Goal: Information Seeking & Learning: Learn about a topic

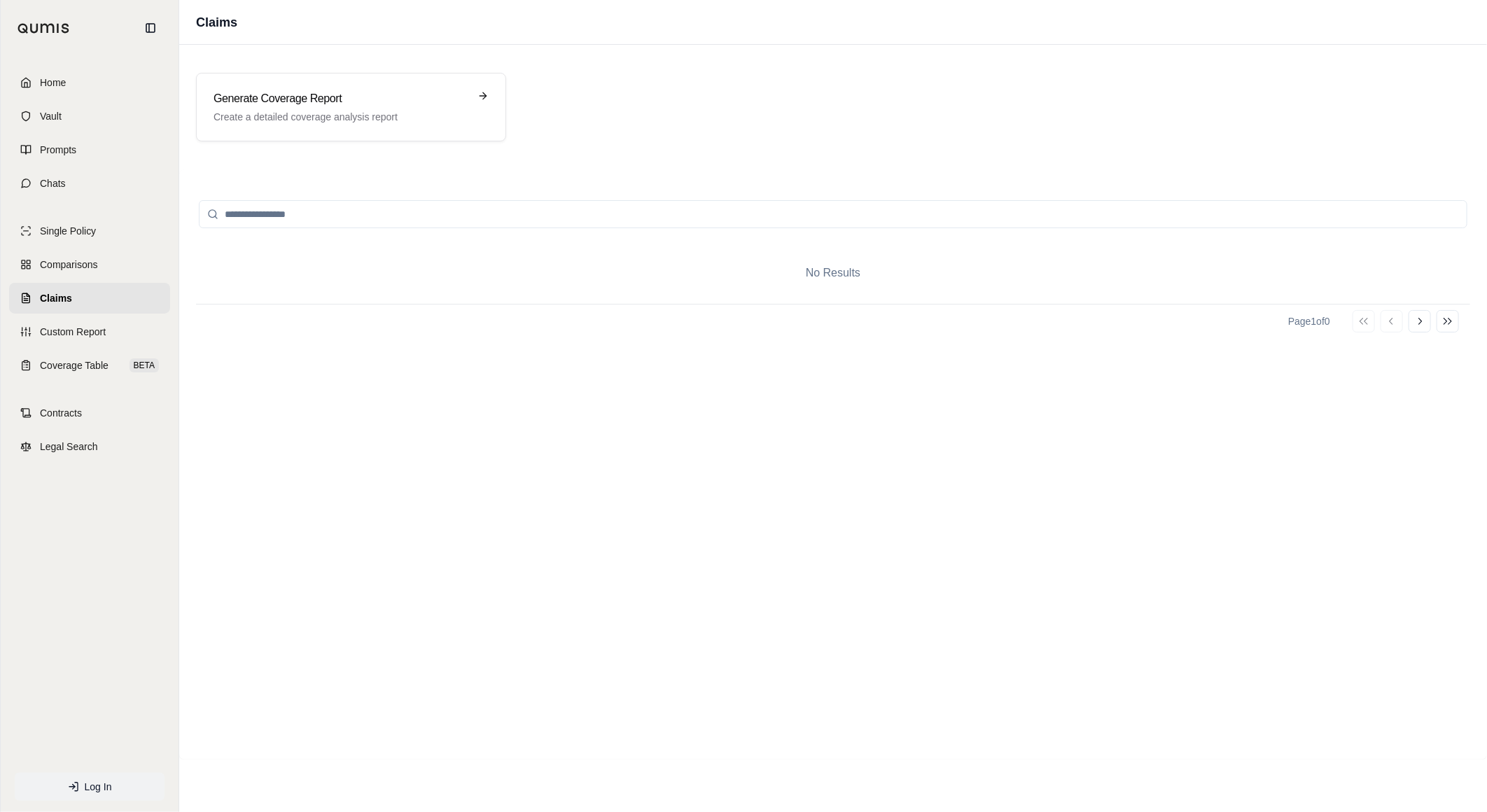
click at [106, 792] on span "Log In" at bounding box center [98, 787] width 27 height 14
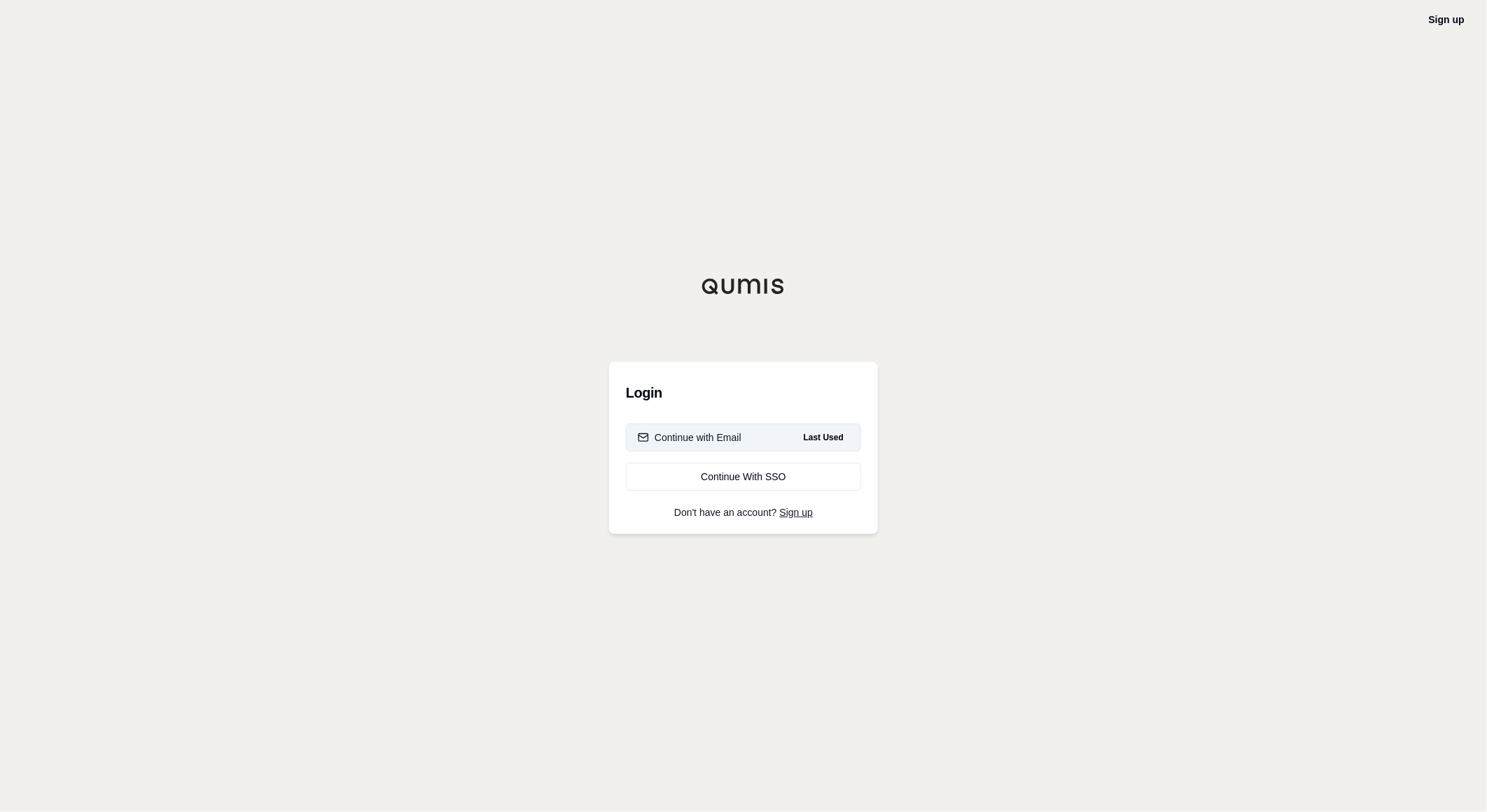
click at [746, 435] on button "Continue with Email Last Used" at bounding box center [743, 437] width 235 height 28
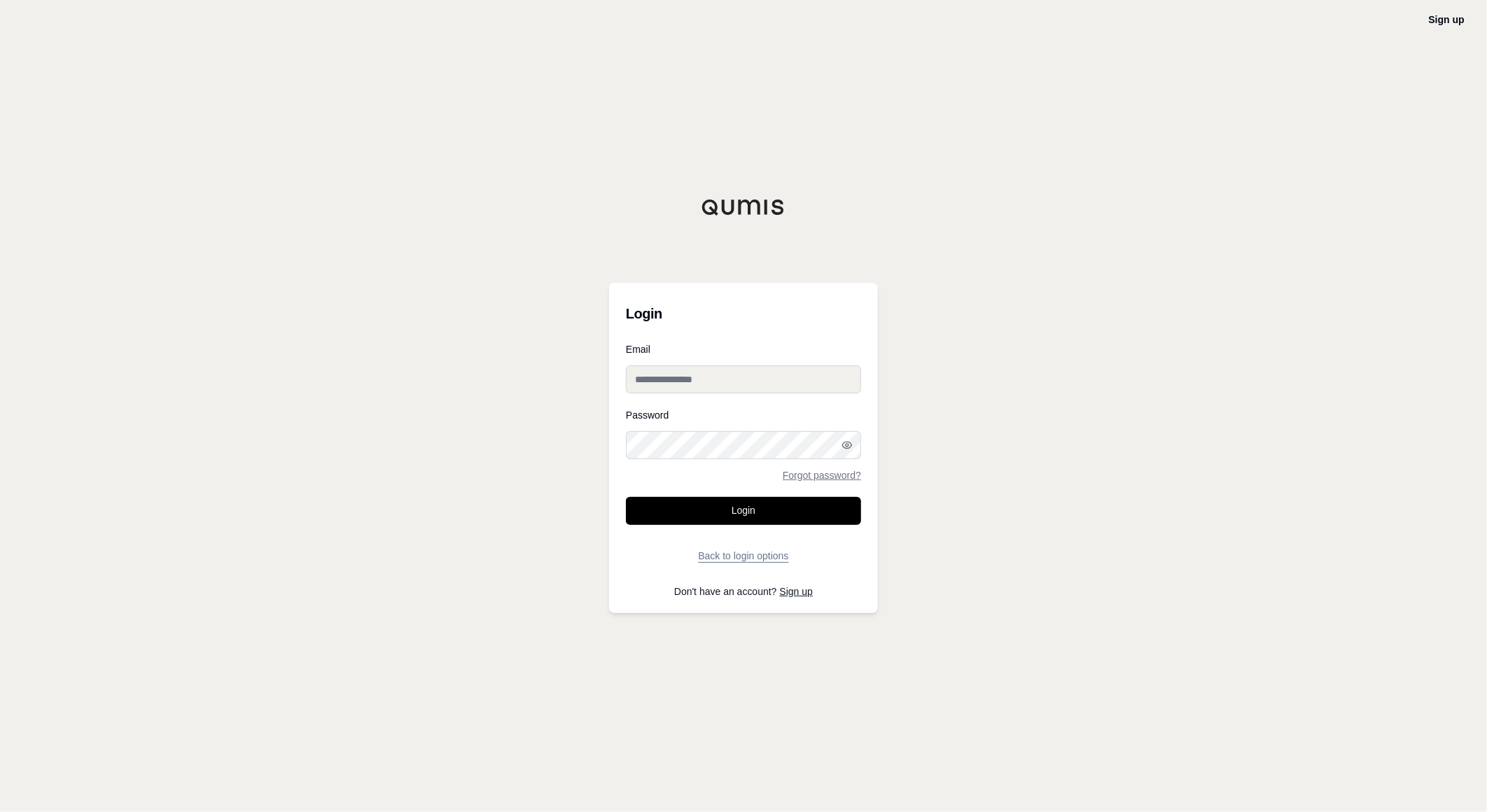
type input "**********"
click at [744, 508] on button "Login" at bounding box center [743, 511] width 235 height 28
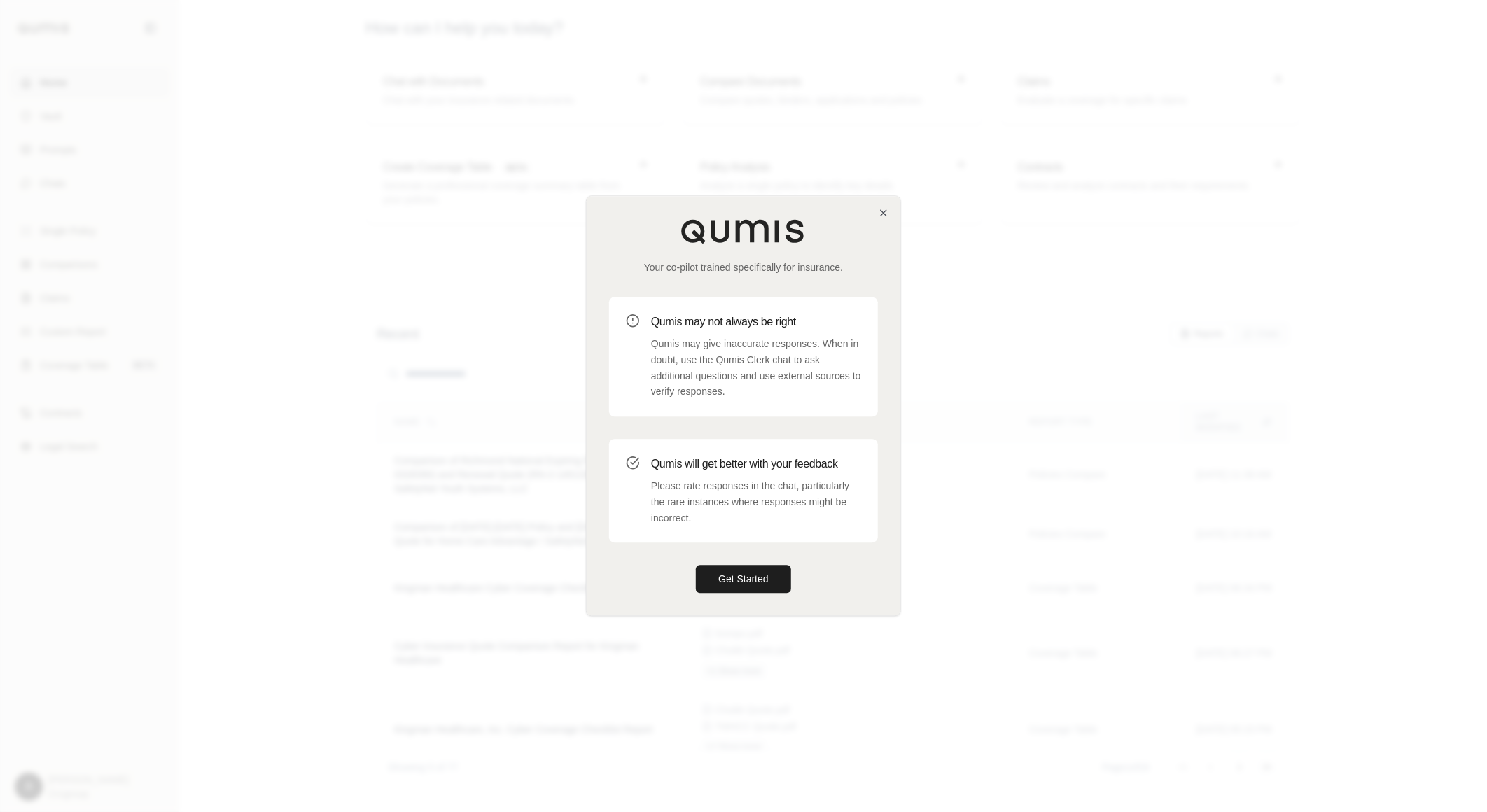
click at [1272, 572] on div at bounding box center [743, 406] width 1487 height 812
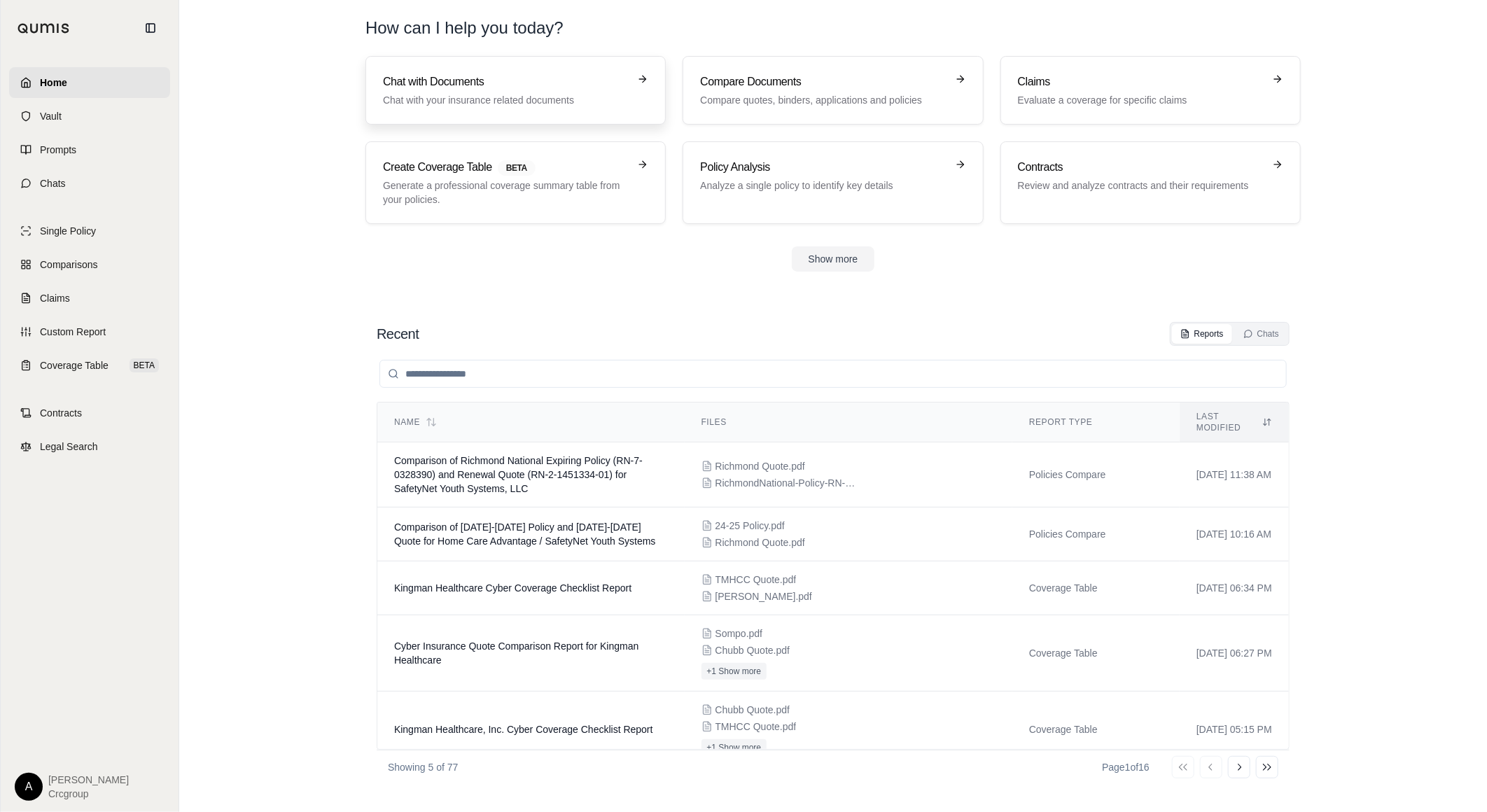
click at [493, 93] on p "Chat with your insurance related documents" at bounding box center [506, 100] width 246 height 14
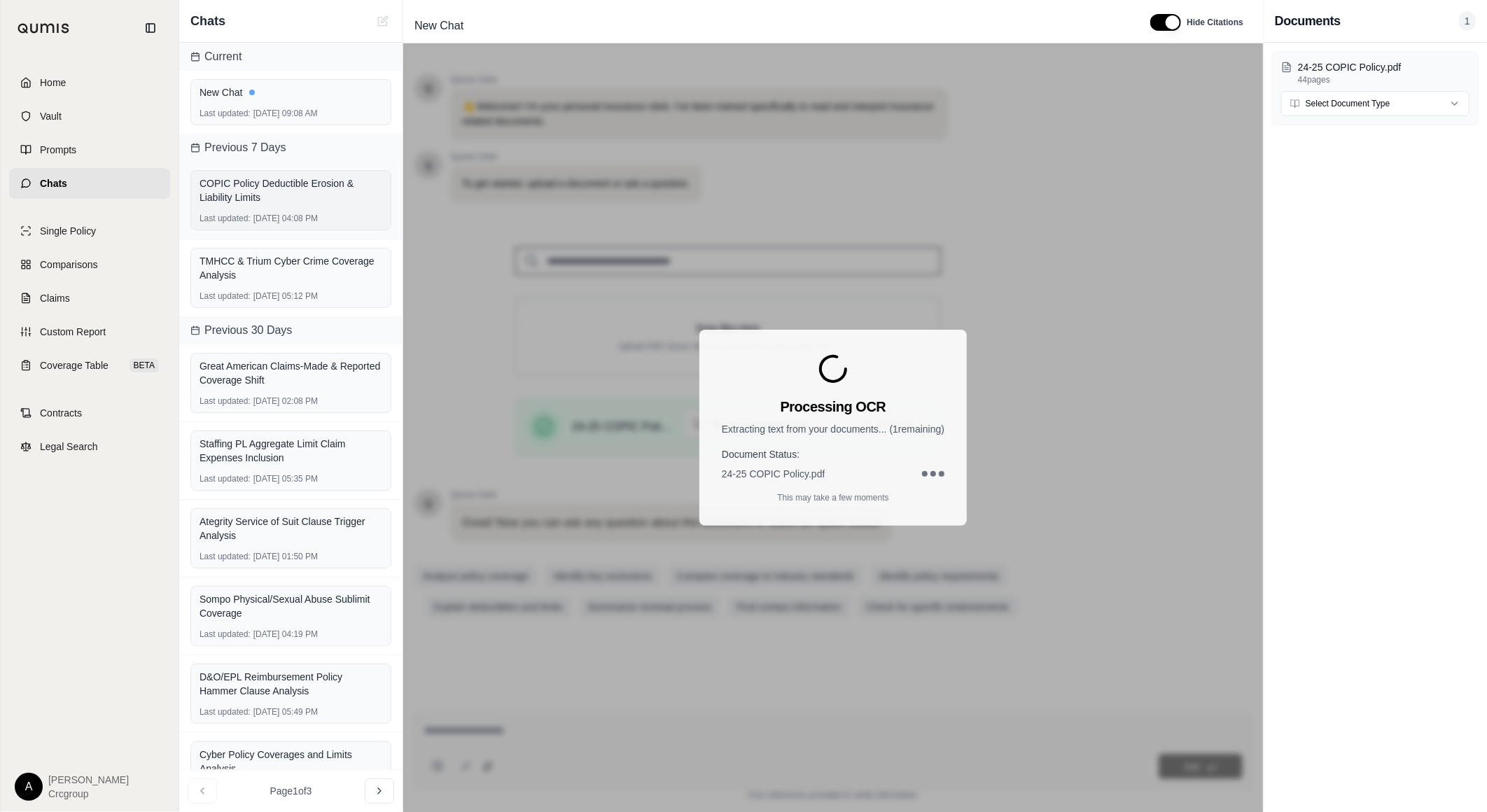
click at [306, 192] on div "COPIC Policy Deductible Erosion & Liability Limits" at bounding box center [291, 190] width 183 height 28
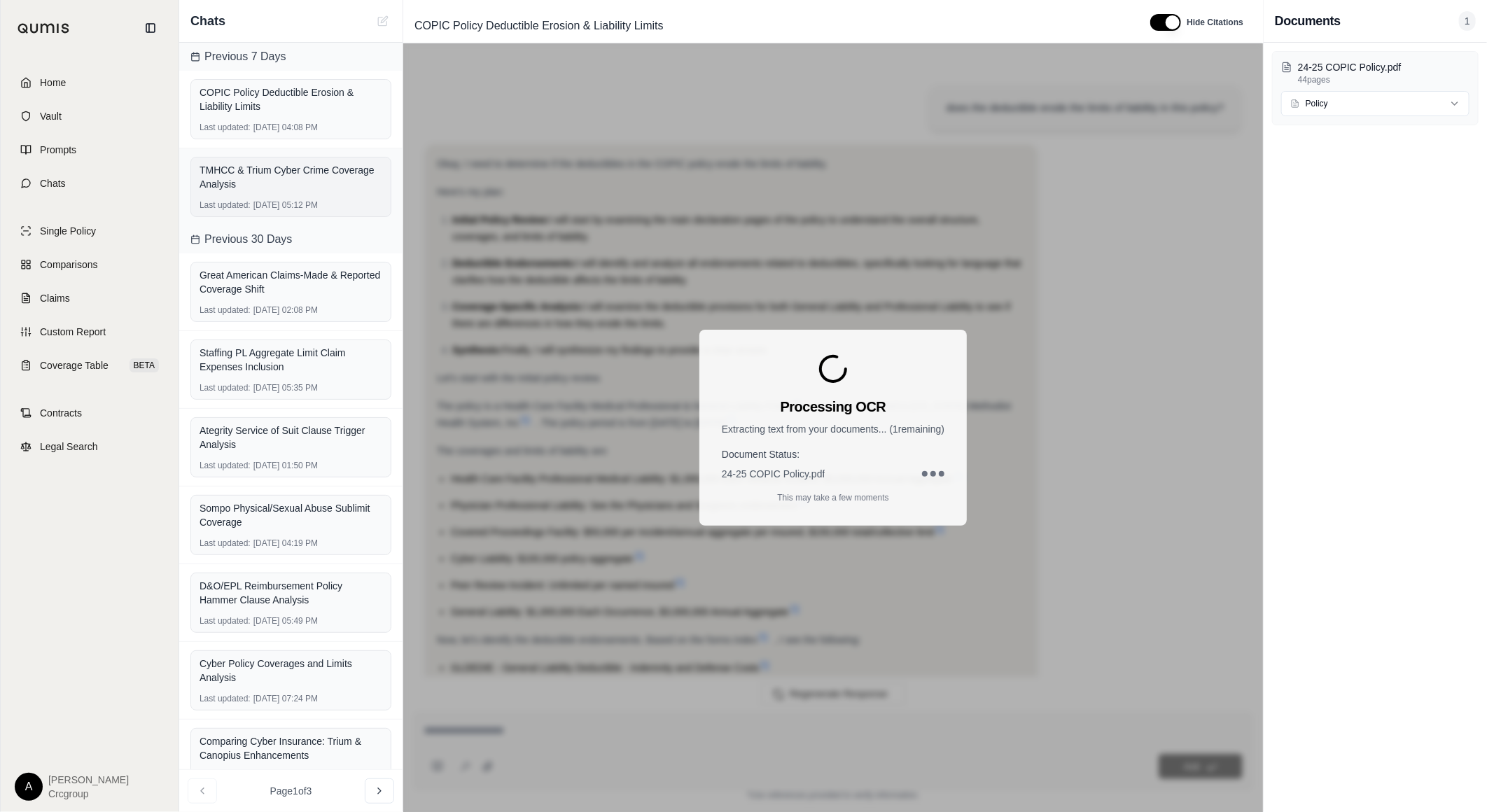
scroll to position [5582, 0]
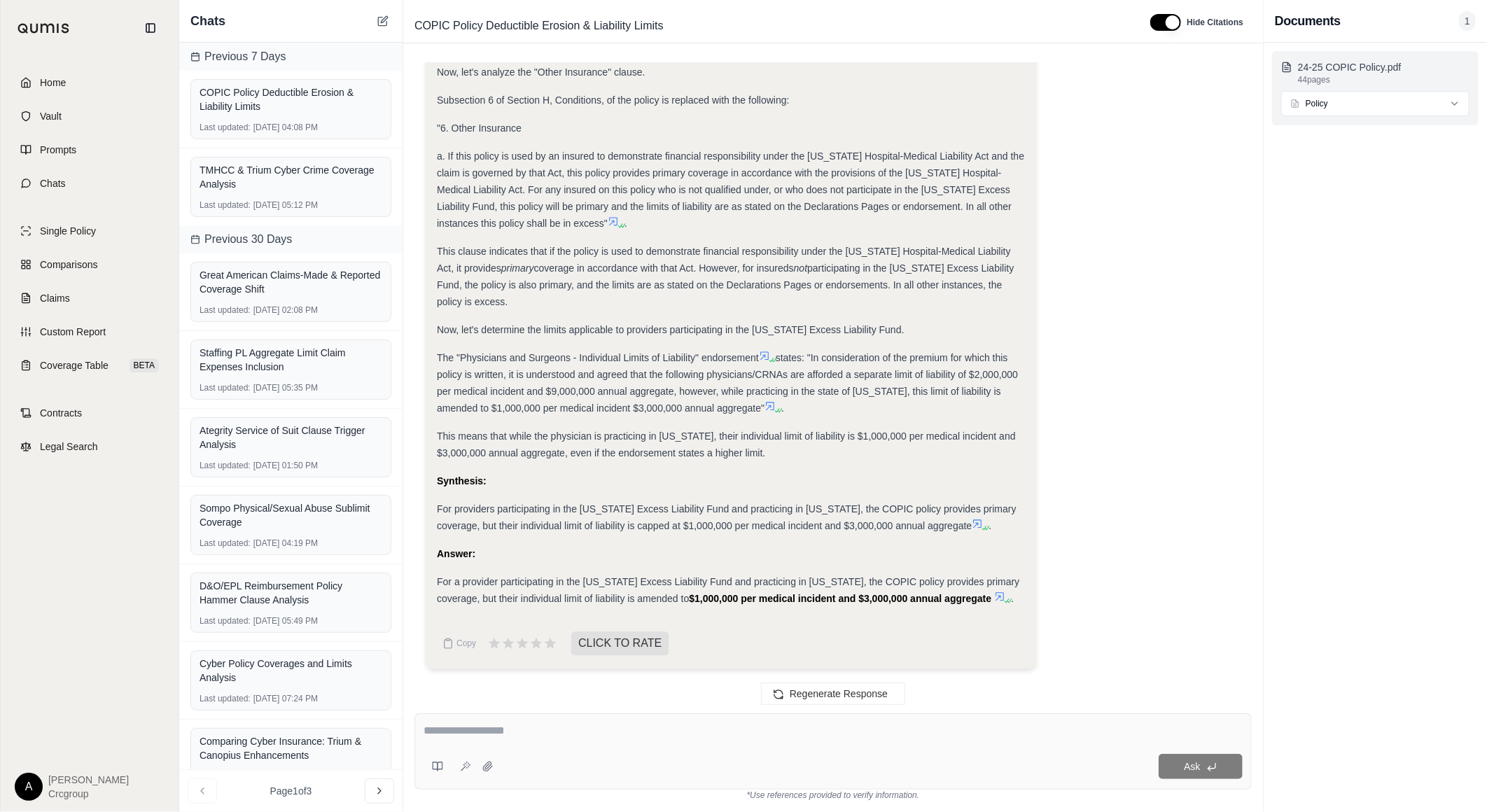
click at [1406, 74] on p "44 pages" at bounding box center [1384, 79] width 171 height 11
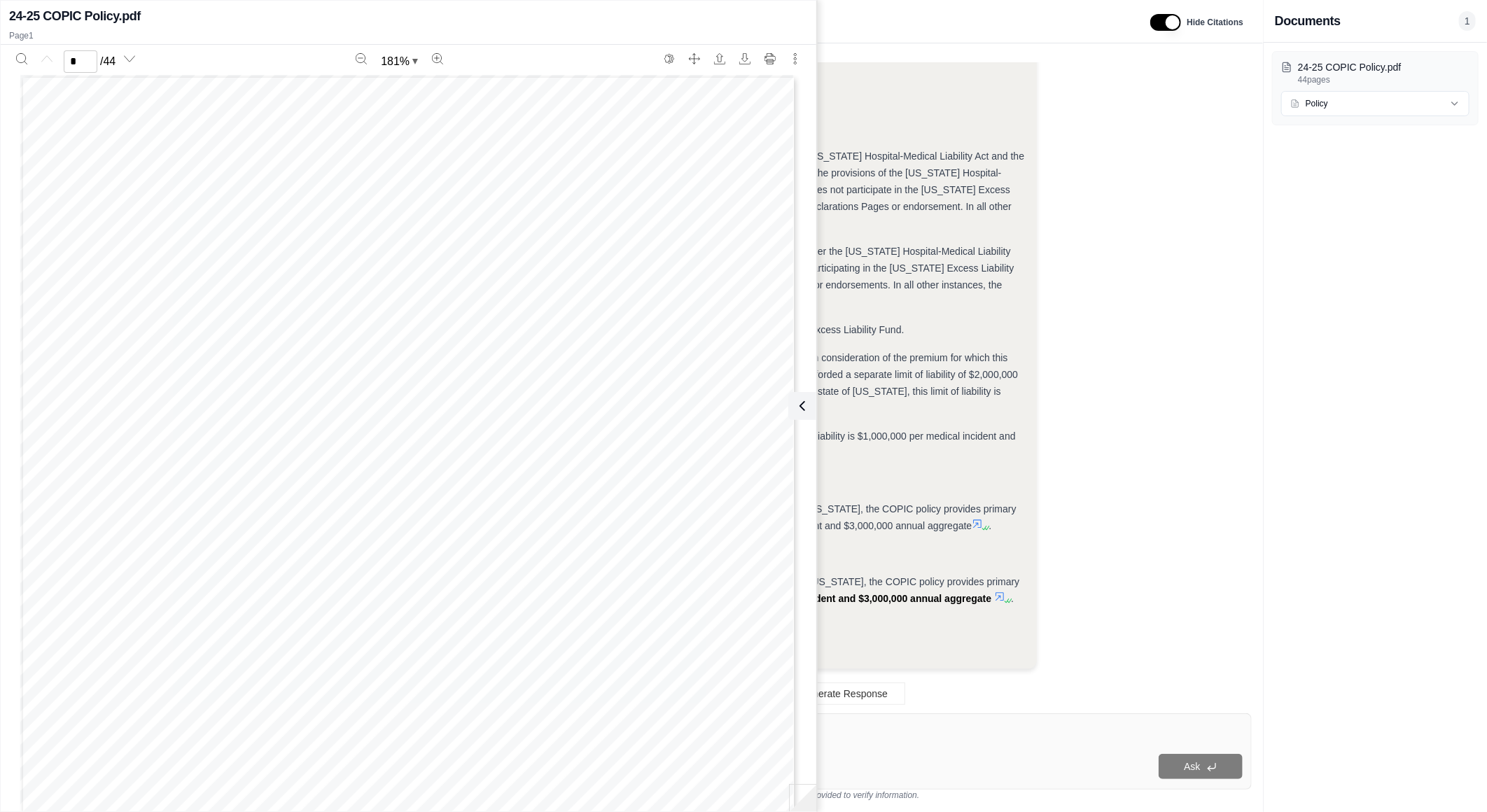
drag, startPoint x: 1406, startPoint y: 74, endPoint x: 1268, endPoint y: 97, distance: 139.9
click at [1135, 117] on div "Okay, I need to determine how participation in the [US_STATE] Excess Liability …" at bounding box center [833, 210] width 815 height 941
click at [1373, 401] on div "24-25 COPIC Policy.pdf 44 pages Policy" at bounding box center [1376, 427] width 224 height 769
click at [806, 407] on icon at bounding box center [799, 406] width 17 height 17
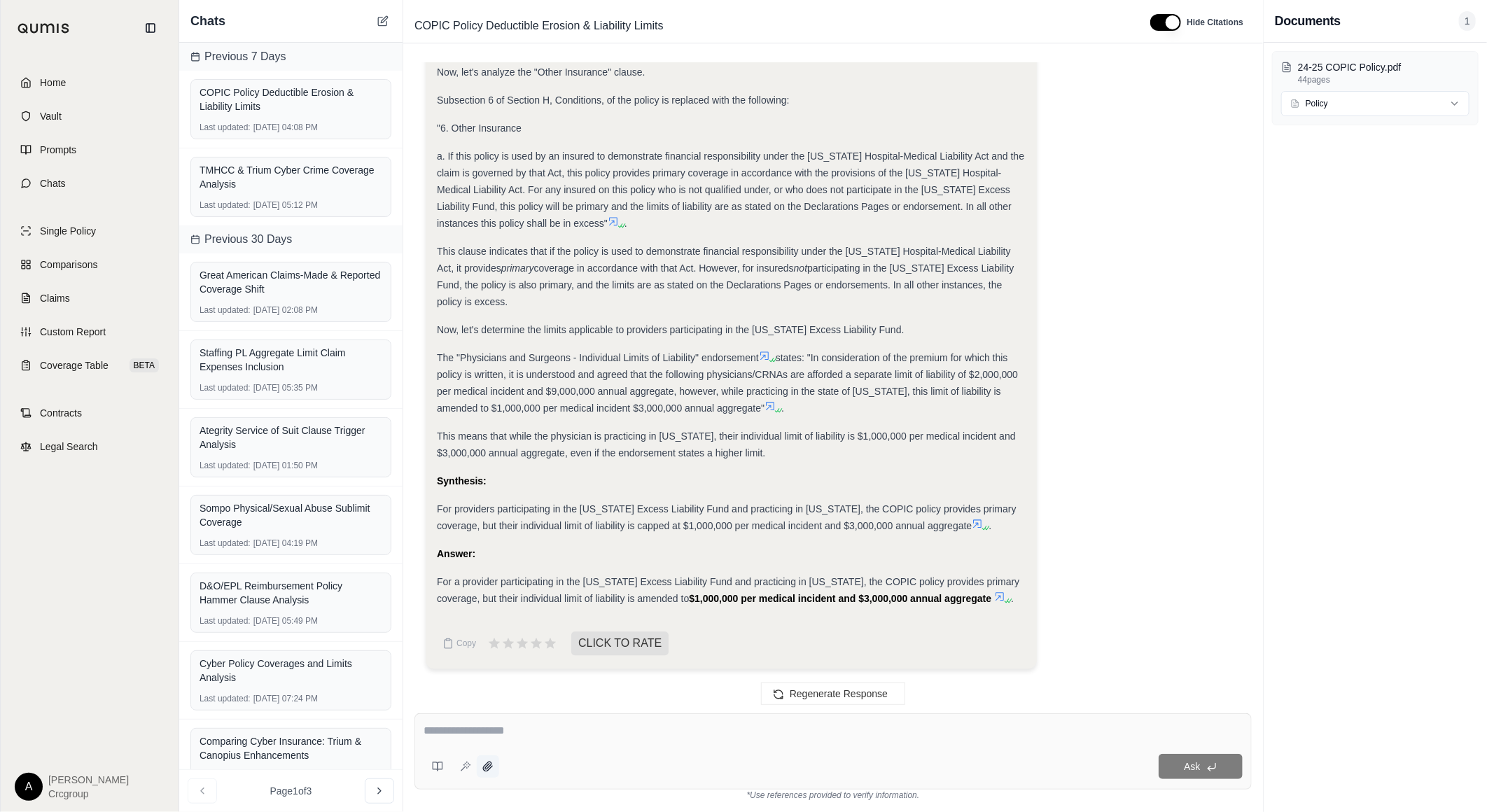
click at [486, 770] on icon at bounding box center [487, 766] width 9 height 9
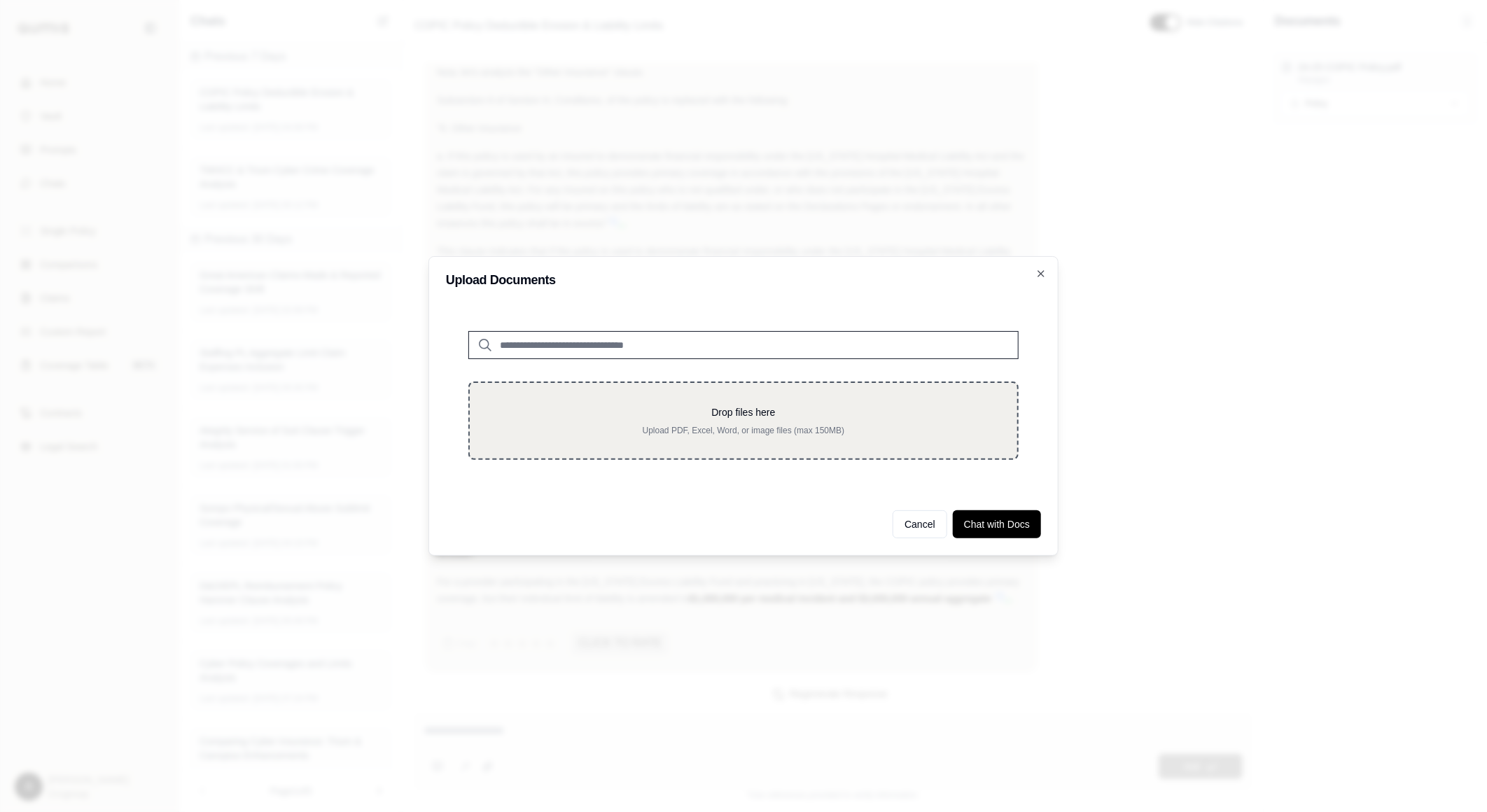
click at [810, 432] on p "Upload PDF, Excel, Word, or image files (max 150MB)" at bounding box center [744, 430] width 503 height 11
type input "**********"
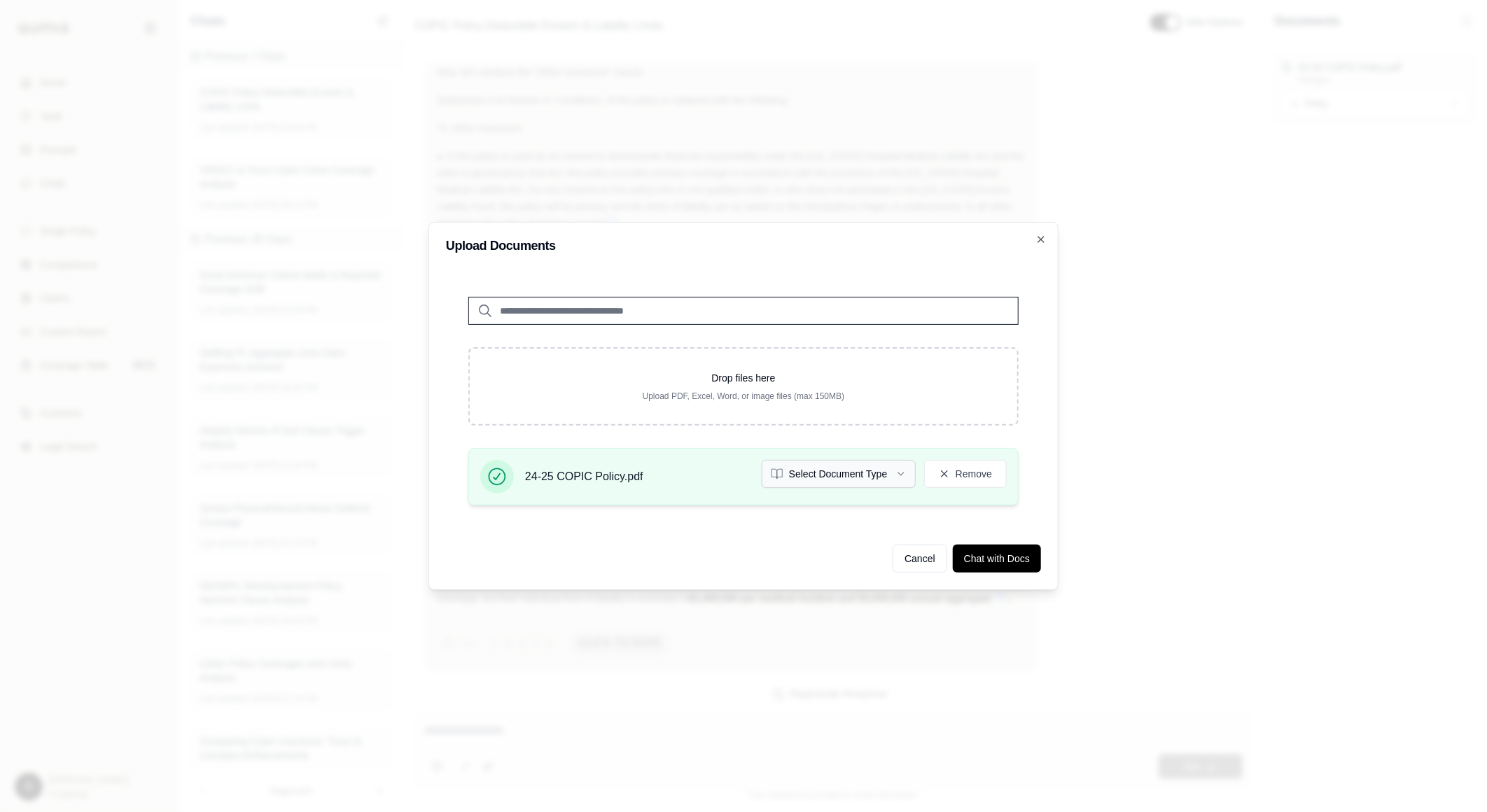
click at [871, 481] on button "Select Document Type" at bounding box center [839, 473] width 154 height 28
click at [1012, 559] on button "Chat with Docs" at bounding box center [997, 559] width 88 height 28
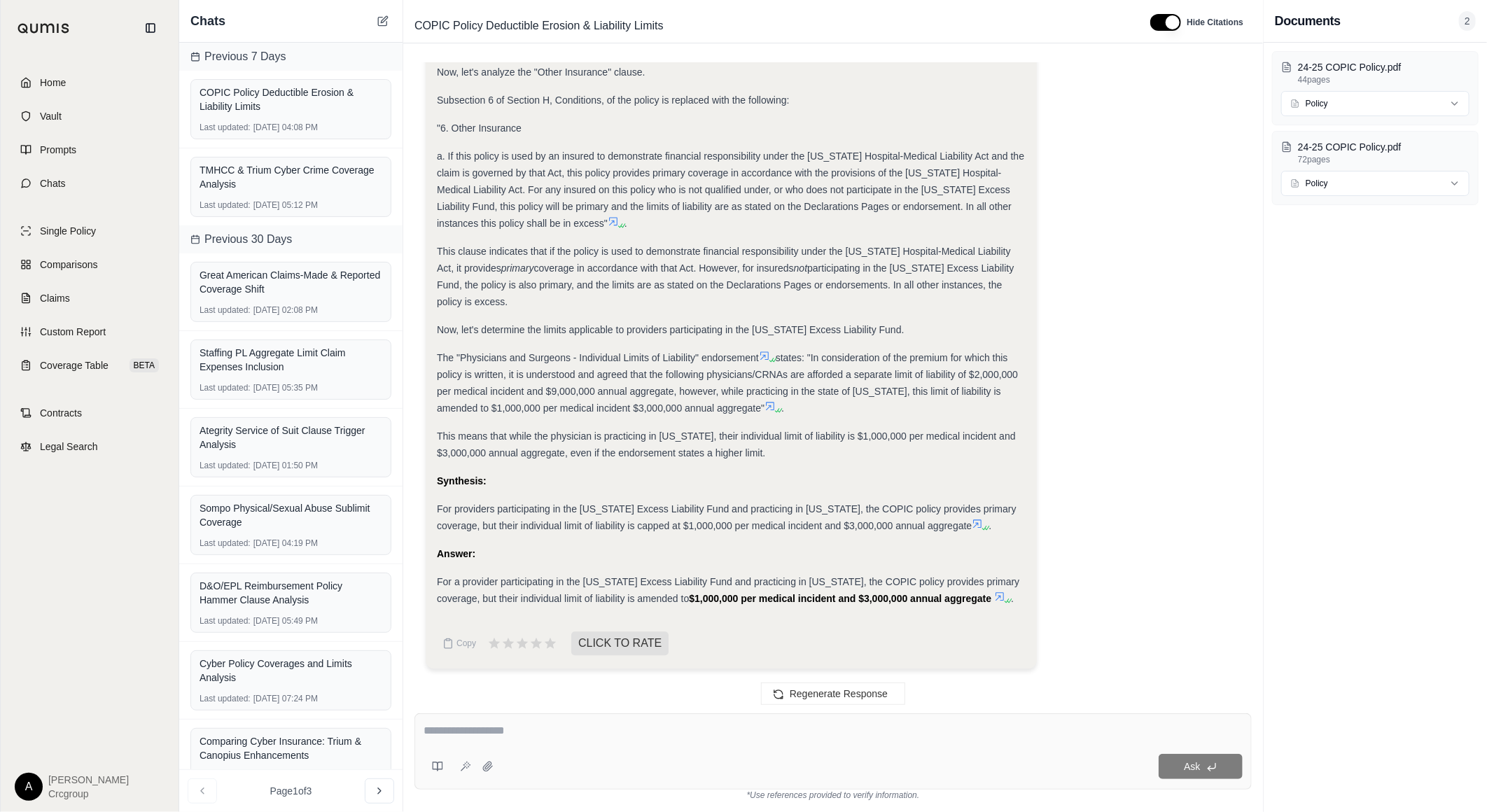
click at [519, 717] on div "Ask" at bounding box center [833, 751] width 837 height 76
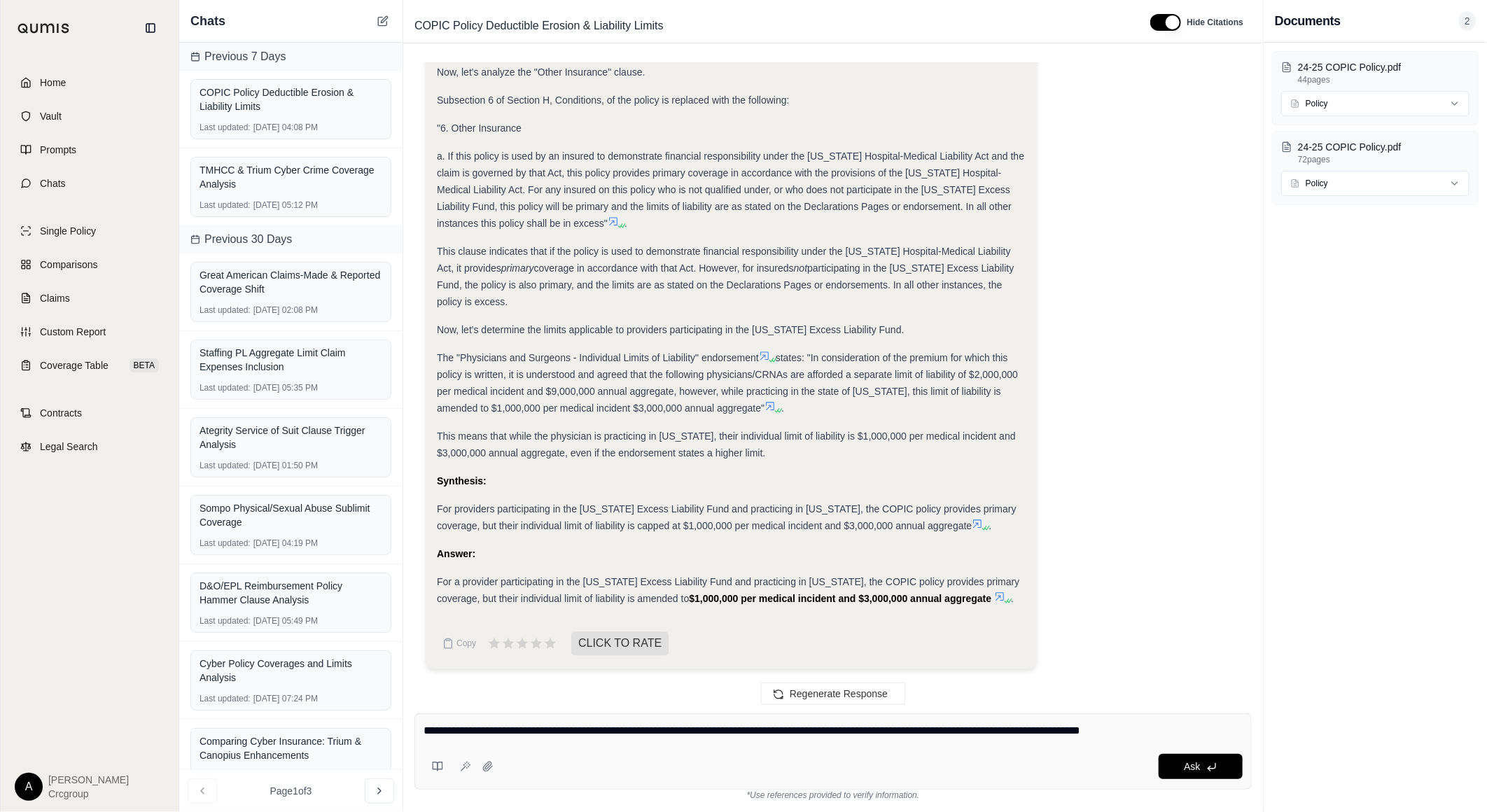
type textarea "**********"
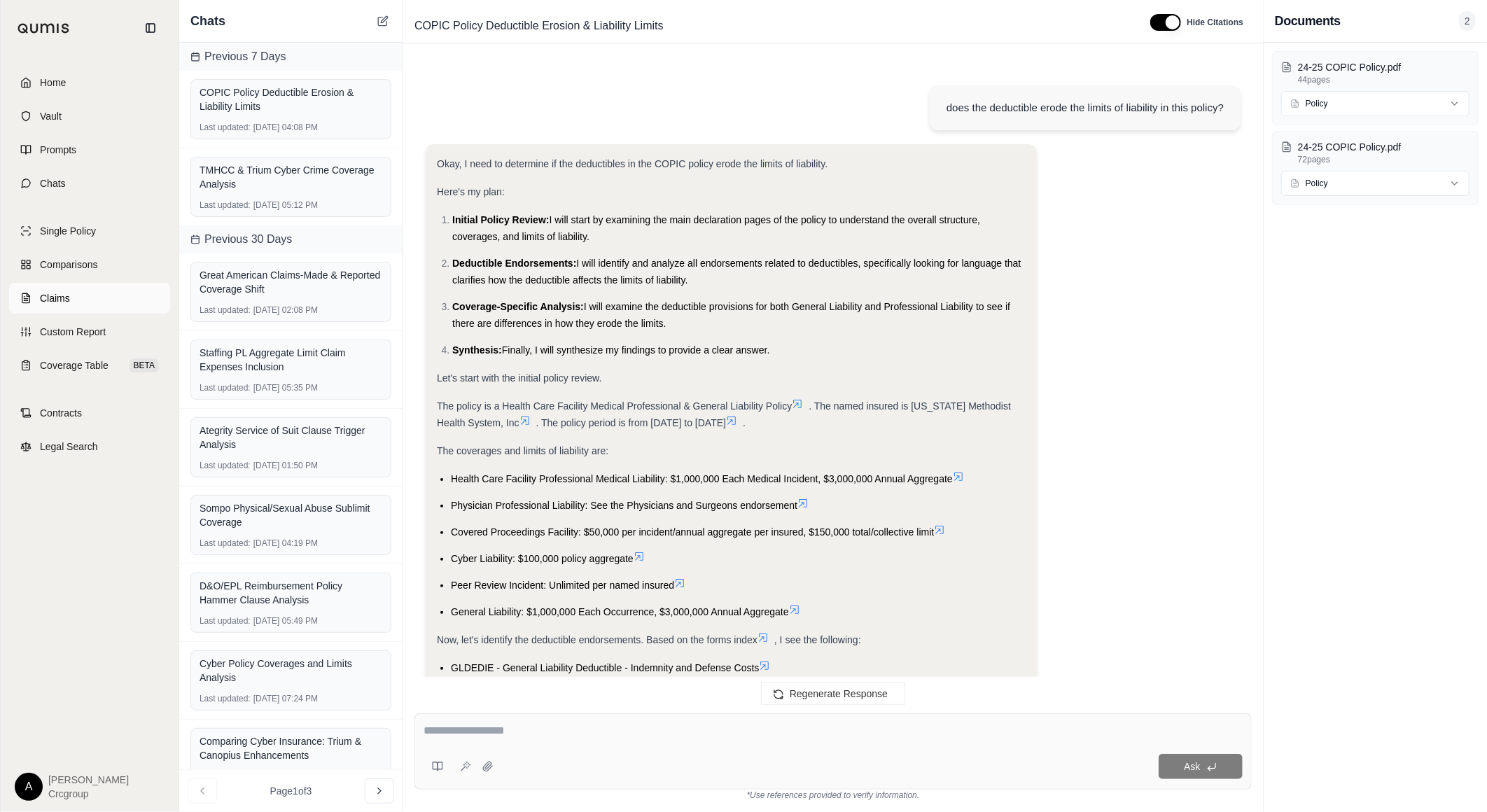
scroll to position [6672, 0]
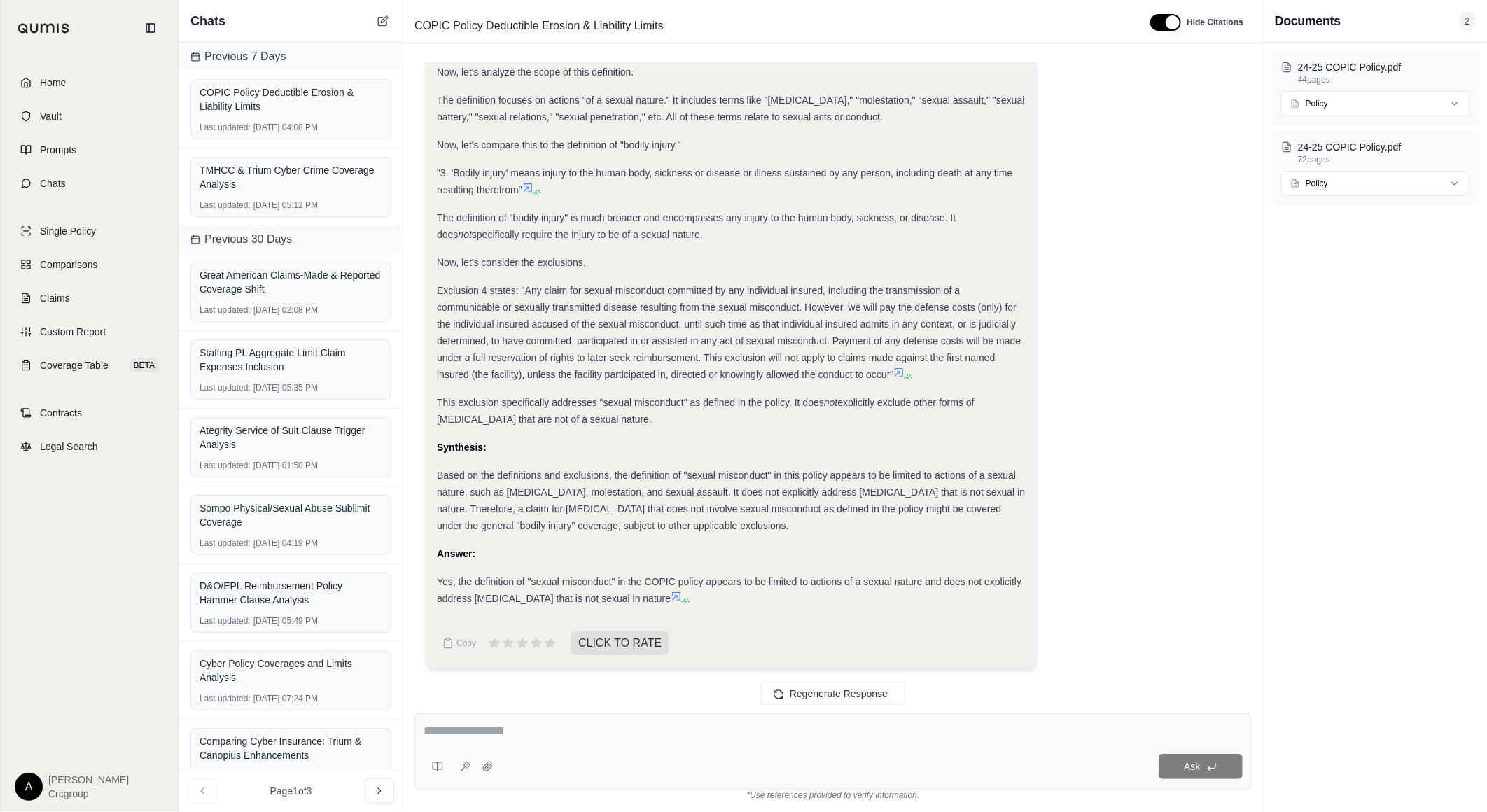
click at [675, 752] on div "Ask" at bounding box center [833, 766] width 819 height 28
click at [667, 731] on textarea at bounding box center [833, 730] width 819 height 17
type textarea "**********"
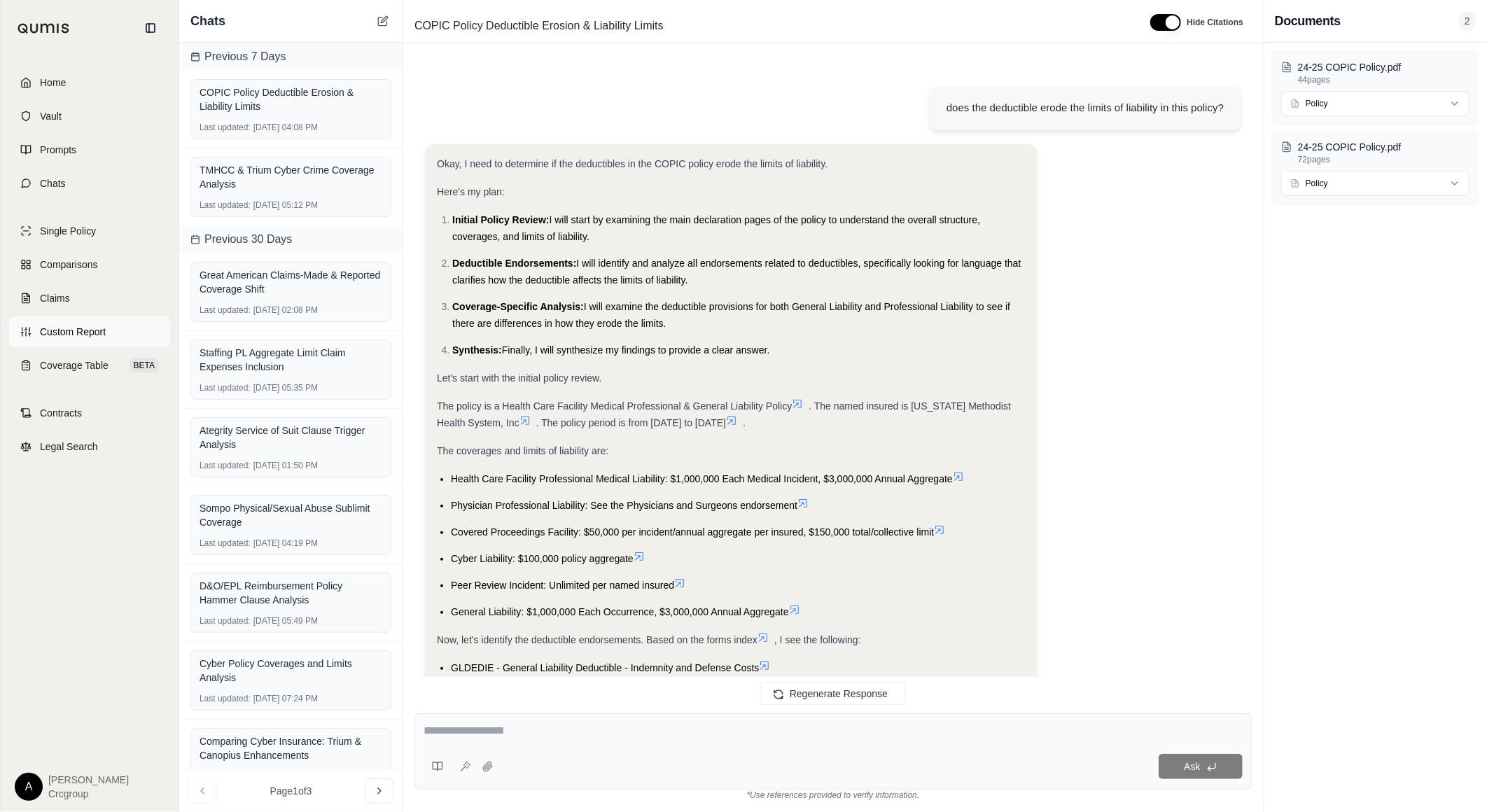
scroll to position [7934, 0]
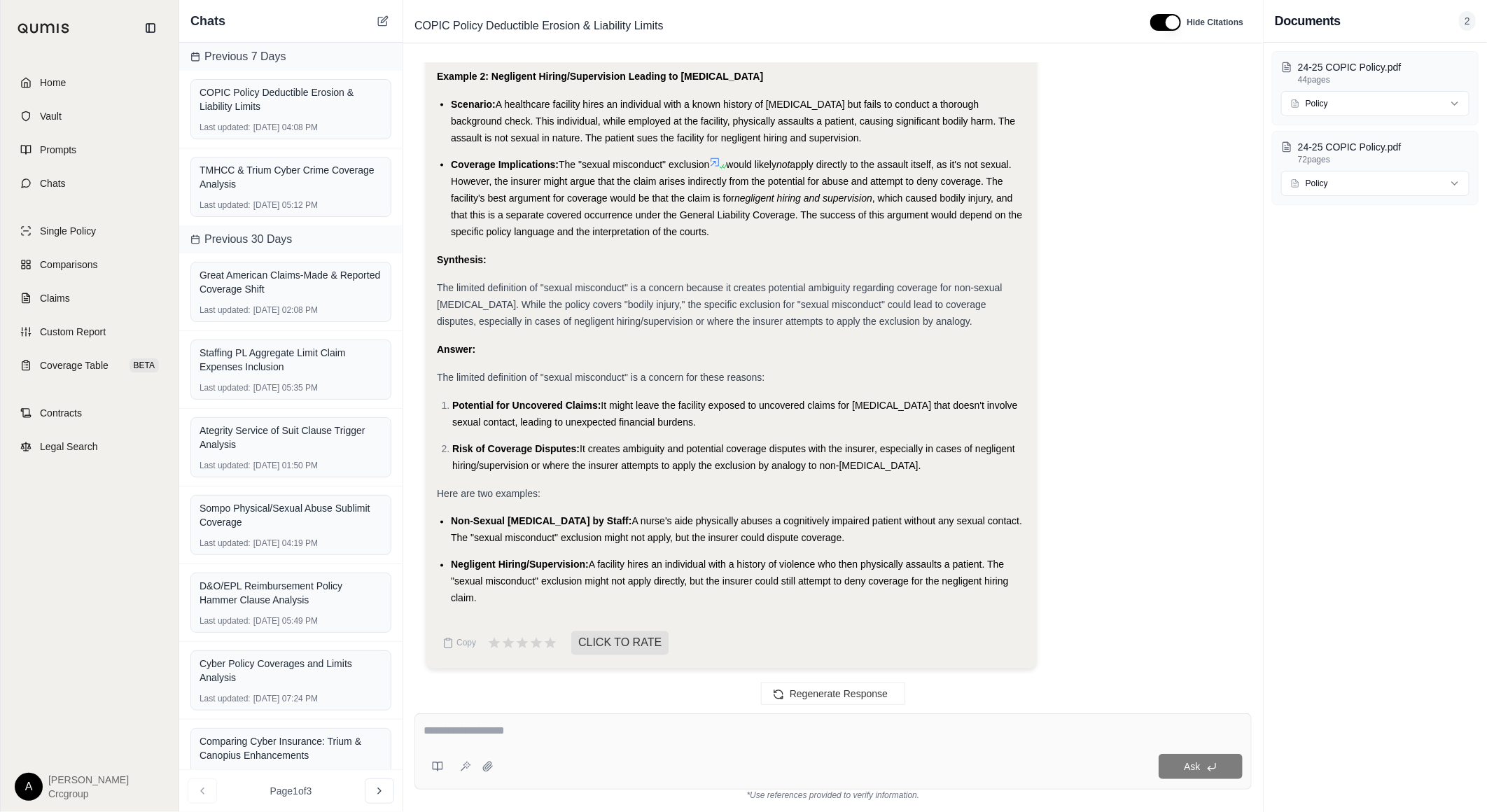
click at [553, 725] on textarea at bounding box center [833, 730] width 819 height 17
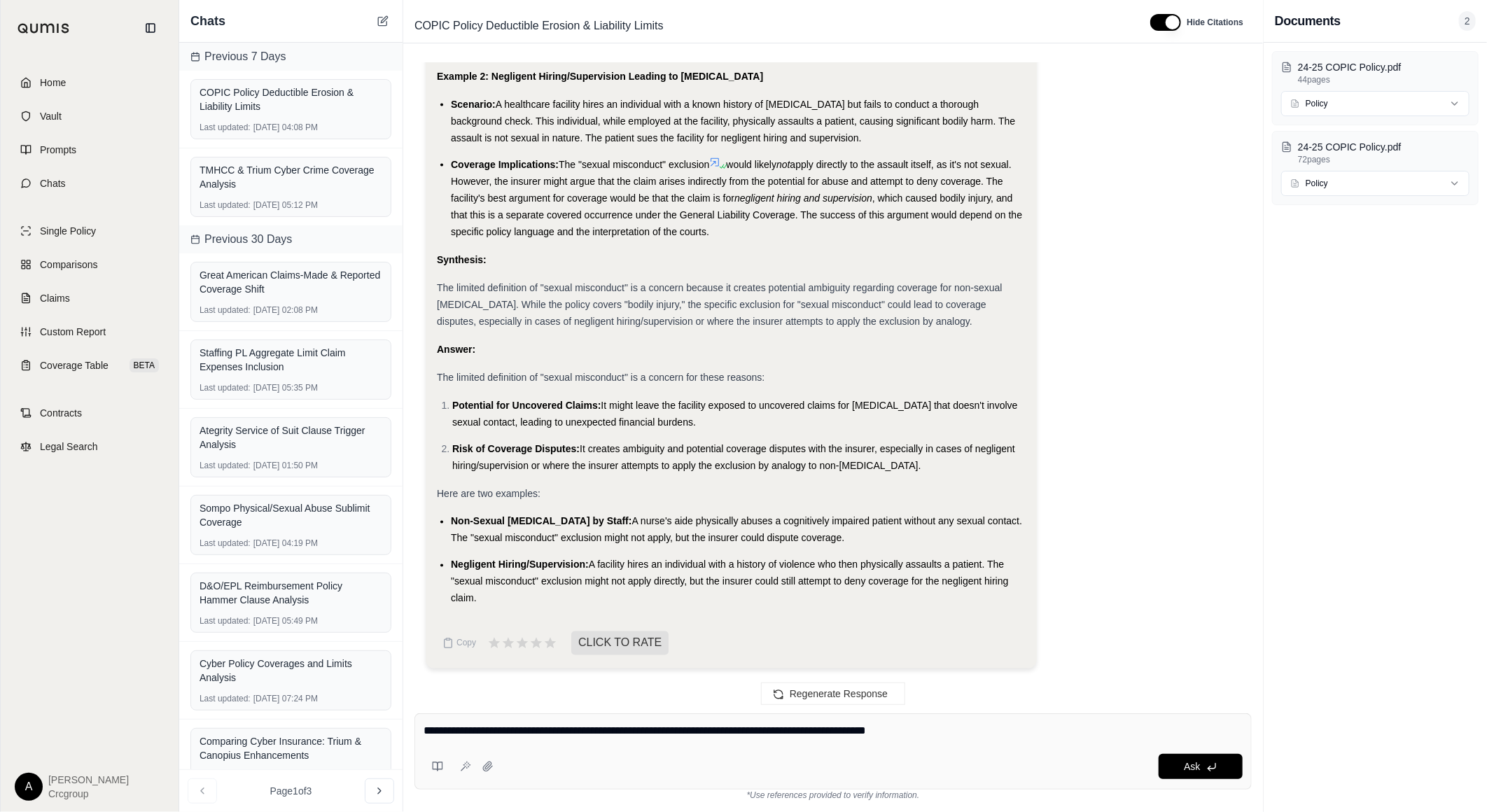
type textarea "**********"
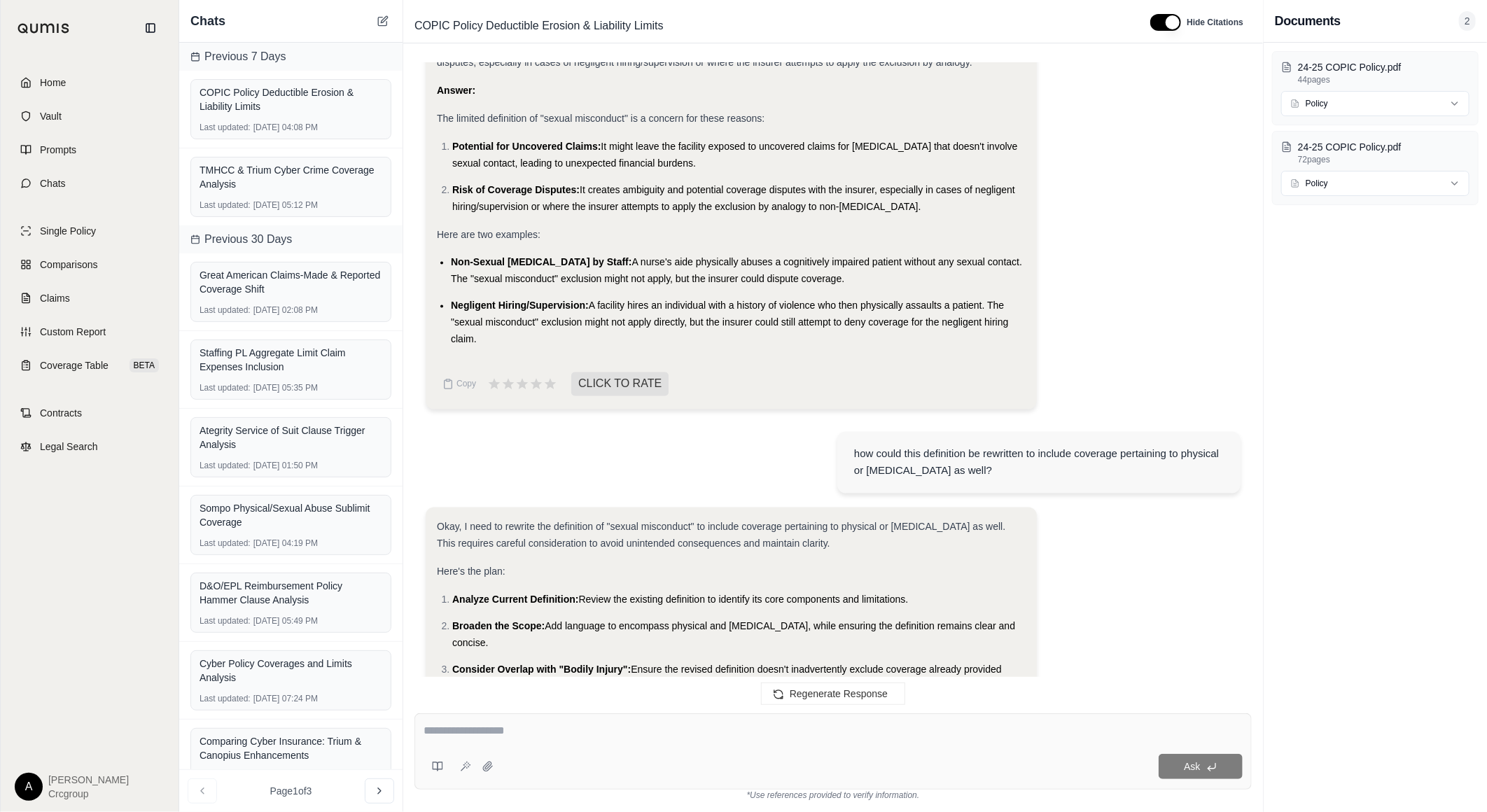
scroll to position [9662, 0]
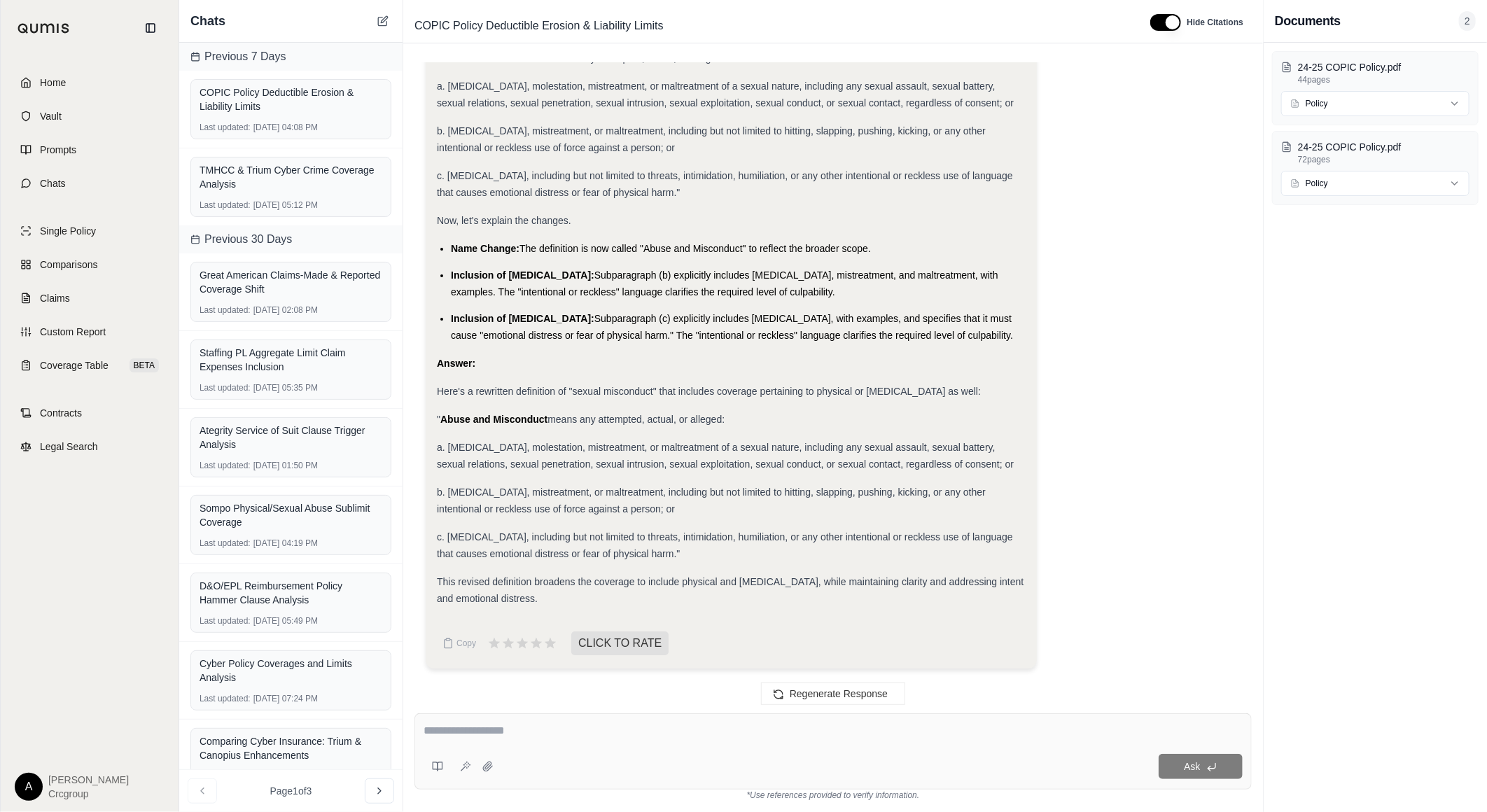
click at [624, 718] on div "Ask" at bounding box center [833, 751] width 837 height 76
type textarea "**********"
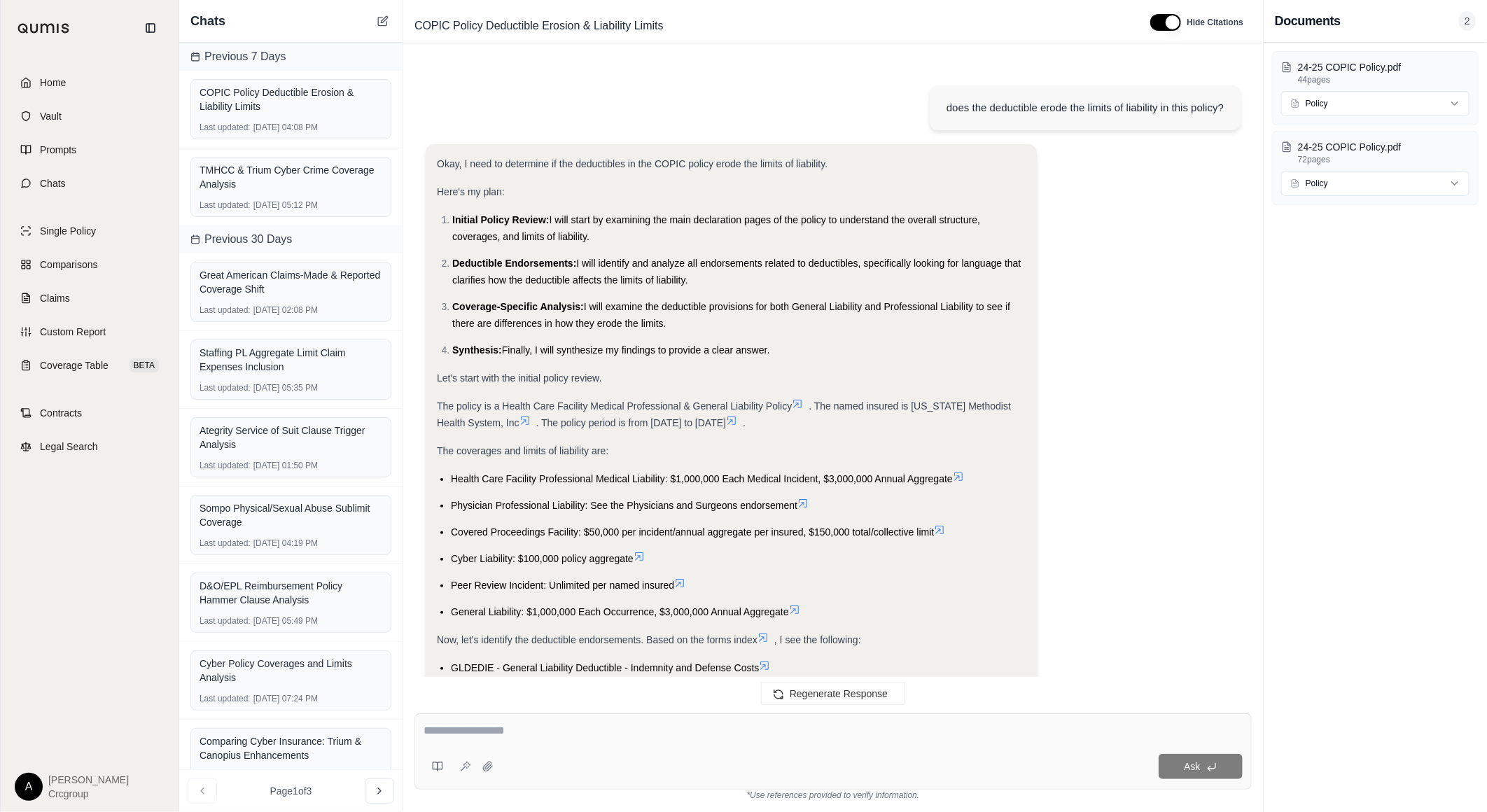
scroll to position [11812, 0]
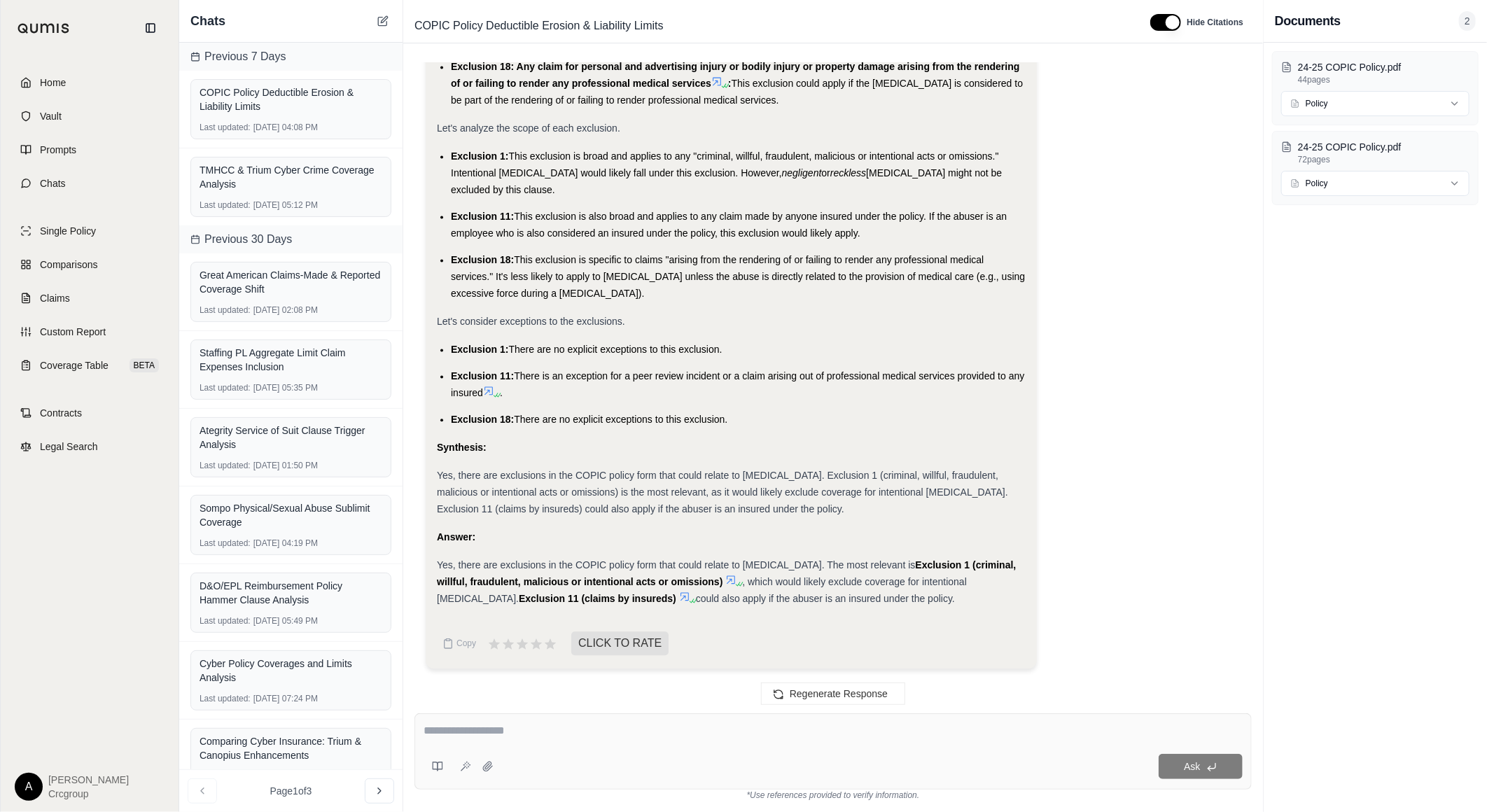
click at [578, 414] on span "There are no explicit exceptions to this exclusion." at bounding box center [620, 419] width 213 height 11
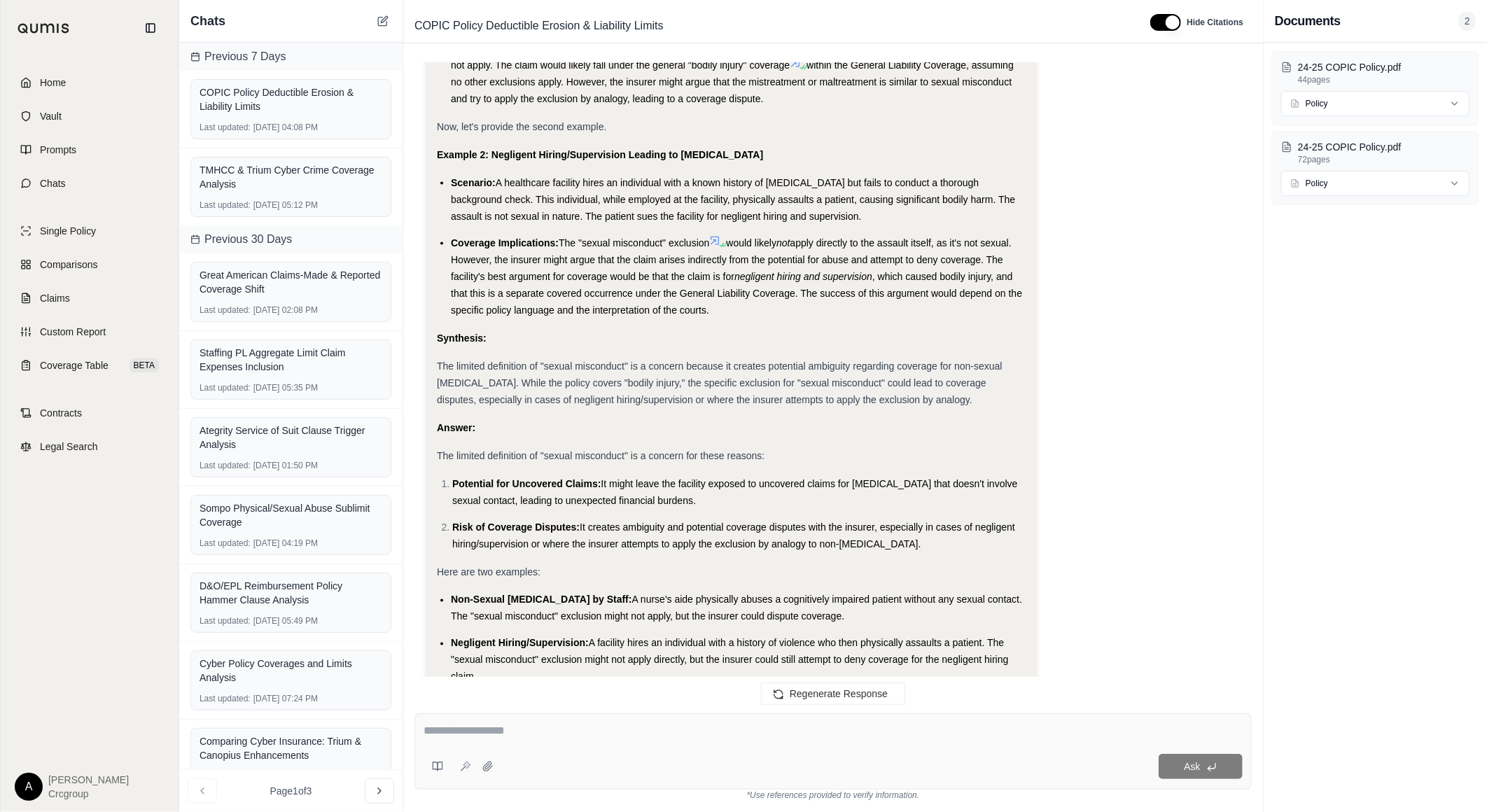
scroll to position [8002, 0]
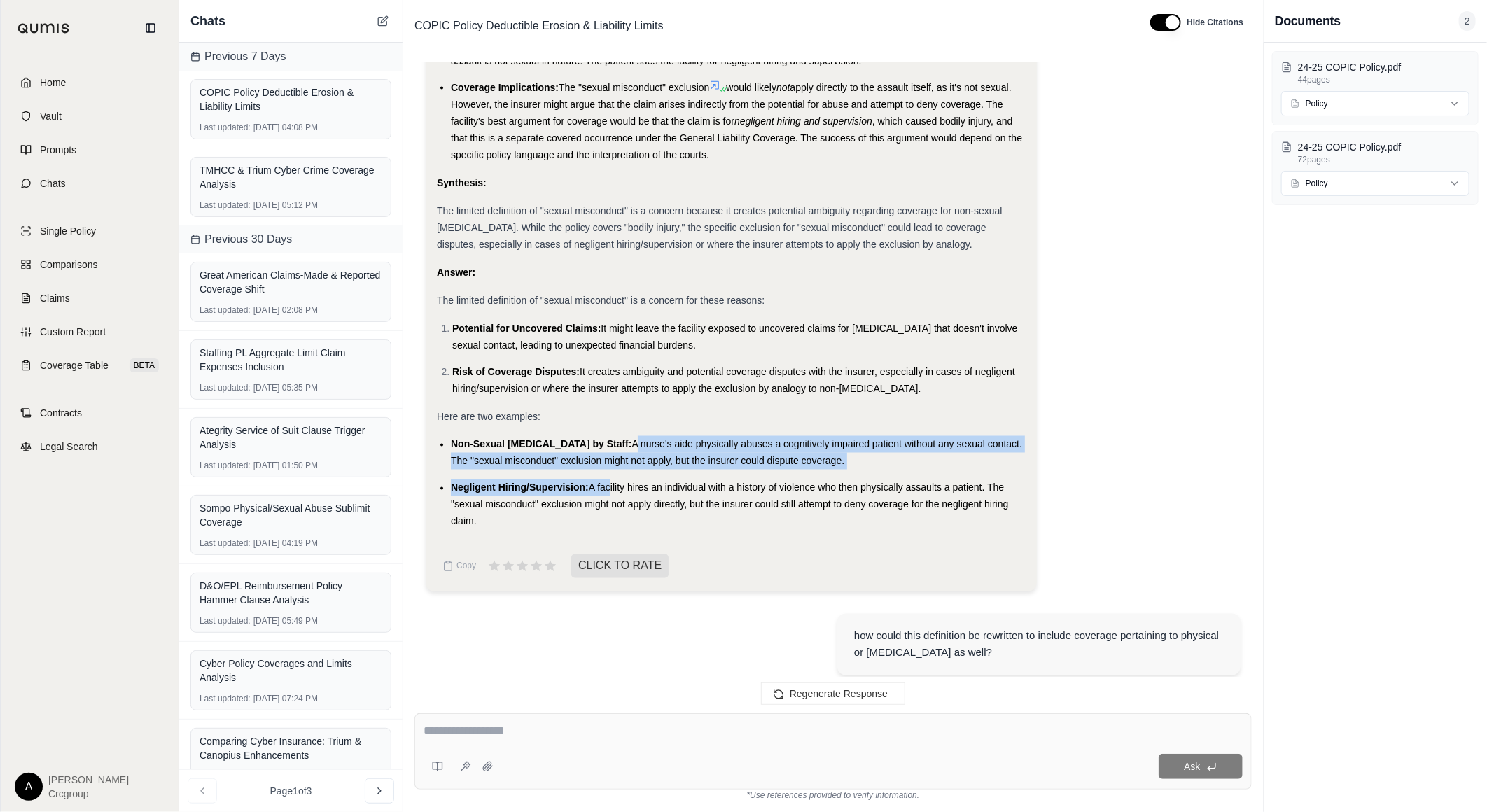
drag, startPoint x: 623, startPoint y: 449, endPoint x: 503, endPoint y: 471, distance: 122.0
click at [609, 492] on ul "Non-Sexual [MEDICAL_DATA] by Staff: A nurse's aide physically abuses a cognitiv…" at bounding box center [731, 483] width 589 height 94
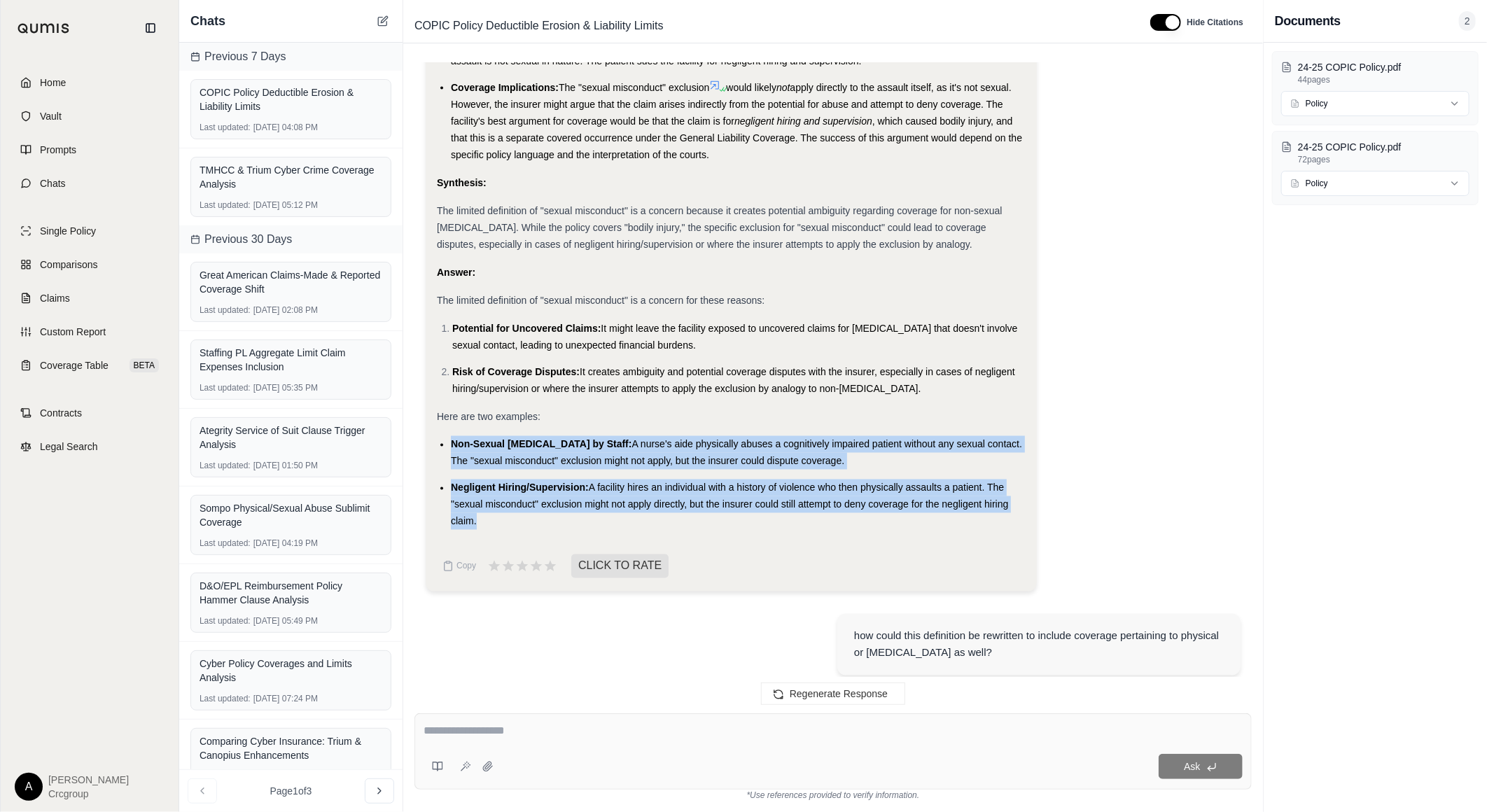
drag, startPoint x: 451, startPoint y: 449, endPoint x: 473, endPoint y: 529, distance: 83.0
click at [473, 529] on ul "Non-Sexual [MEDICAL_DATA] by Staff: A nurse's aide physically abuses a cognitiv…" at bounding box center [731, 483] width 589 height 94
copy ul "Non-Sexual [MEDICAL_DATA] by Staff: A nurse's aide physically abuses a cognitiv…"
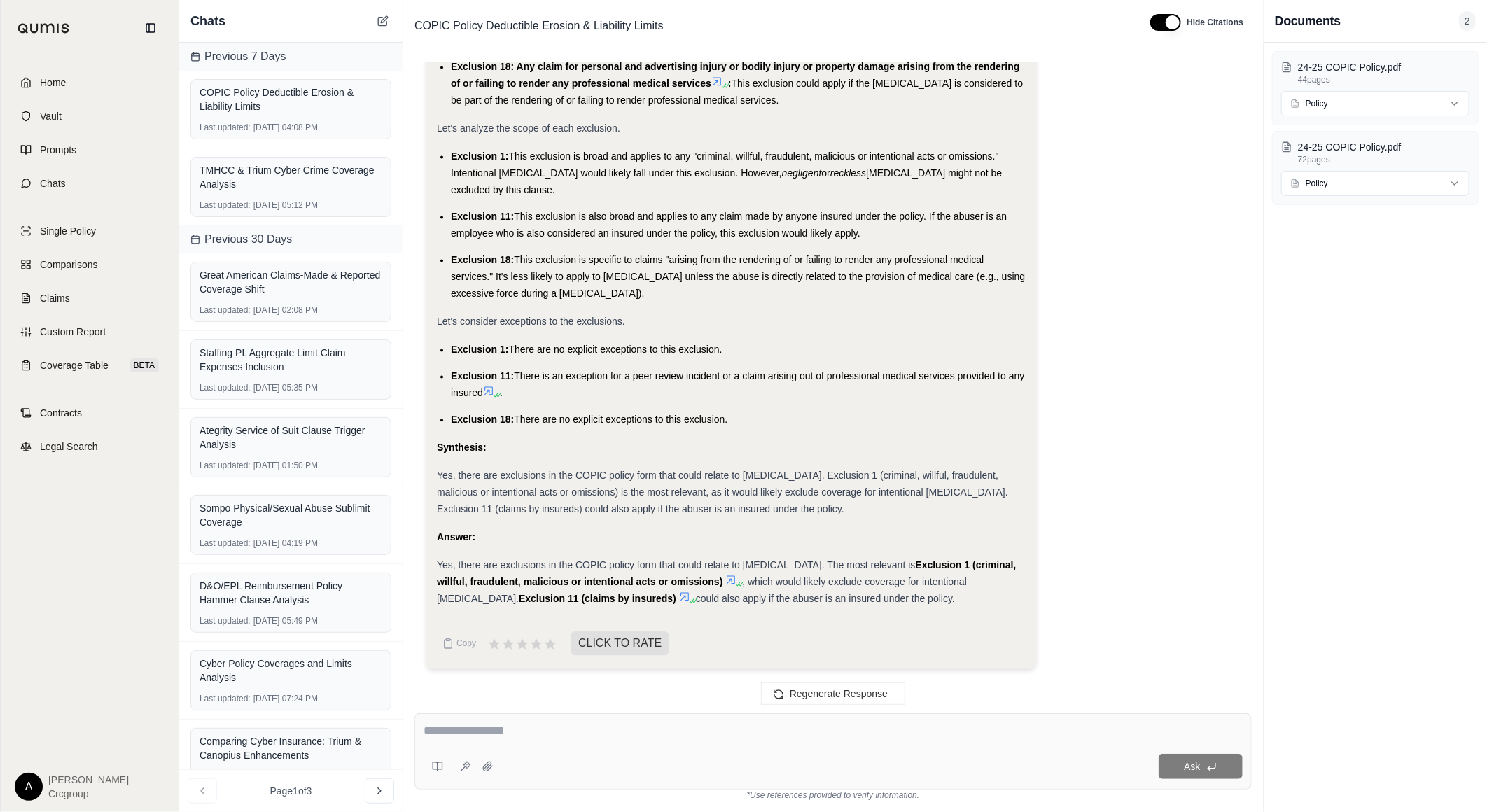
click at [882, 275] on span "This exclusion is specific to claims "arising from the rendering of or failing …" at bounding box center [738, 277] width 574 height 45
